Goal: Task Accomplishment & Management: Use online tool/utility

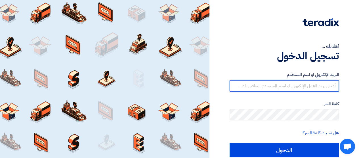
click at [271, 87] on input "text" at bounding box center [283, 86] width 109 height 11
click at [229, 143] on input "الدخول" at bounding box center [283, 150] width 109 height 14
type input "[EMAIL_ADDRESS][DOMAIN_NAME]"
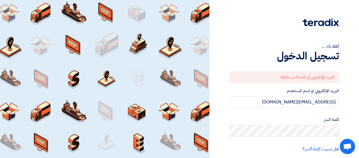
click at [228, 102] on div "أهلا بك ... تسجيل الدخول البريد الإلكتروني أو كلمة السر خاطئة البريد الإلكتروني…" at bounding box center [283, 99] width 141 height 198
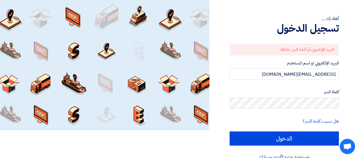
scroll to position [31, 0]
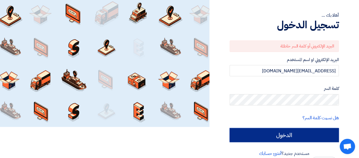
click at [283, 137] on input "الدخول" at bounding box center [283, 135] width 109 height 14
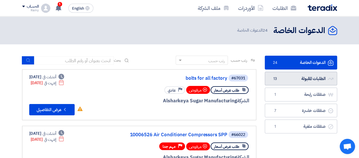
click at [290, 84] on link "الطلبات المقبولة الطلبات المقبولة 13" at bounding box center [300, 79] width 72 height 14
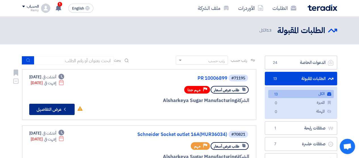
click at [71, 110] on button "Check details عرض التفاصيل" at bounding box center [51, 109] width 45 height 11
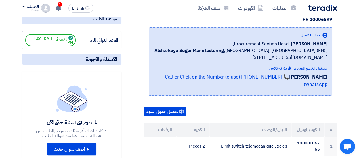
scroll to position [34, 0]
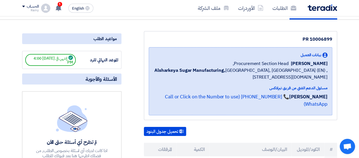
scroll to position [57, 0]
